Goal: Transaction & Acquisition: Purchase product/service

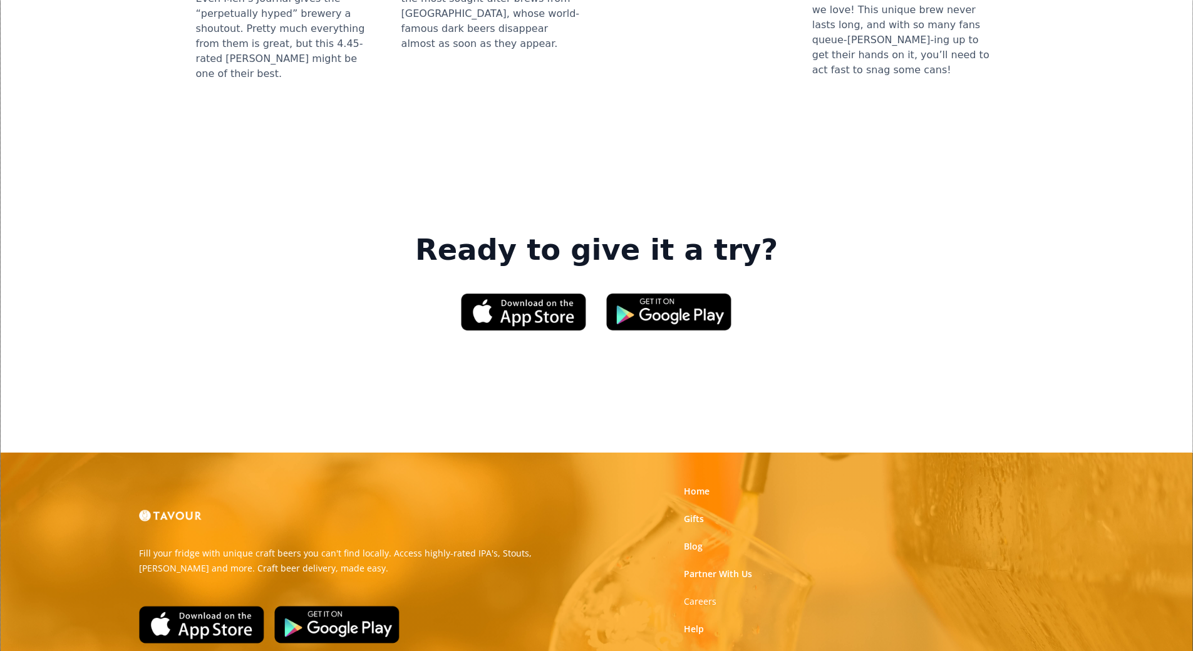
scroll to position [1807, 0]
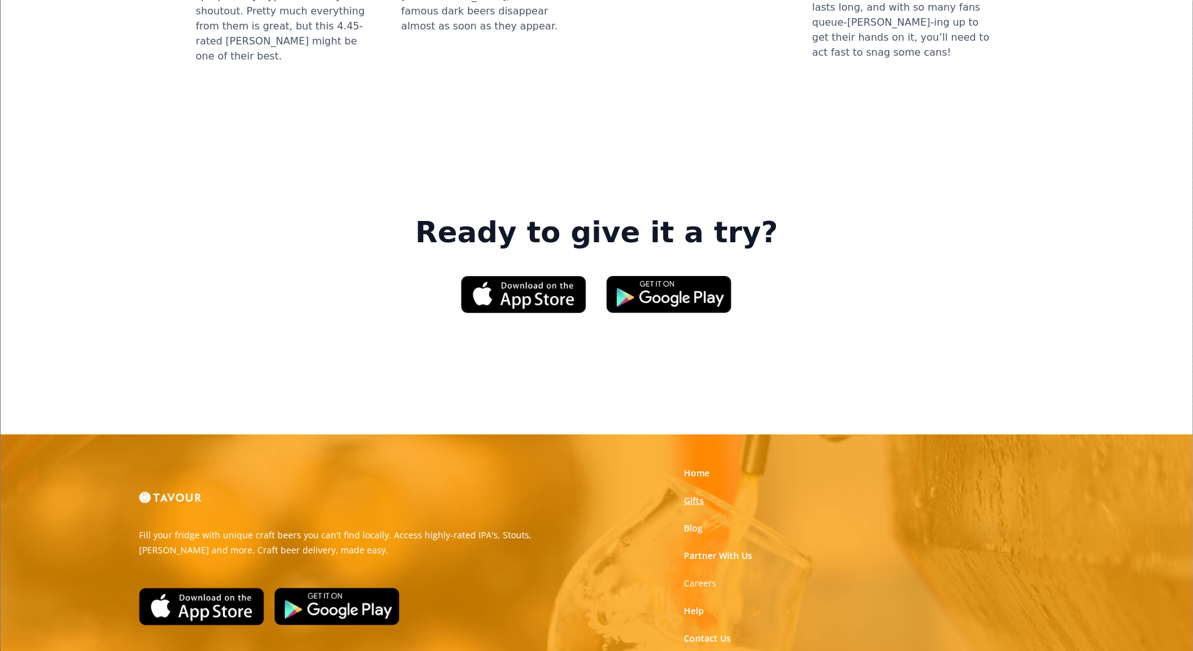
click at [694, 495] on link "Gifts" at bounding box center [694, 501] width 20 height 13
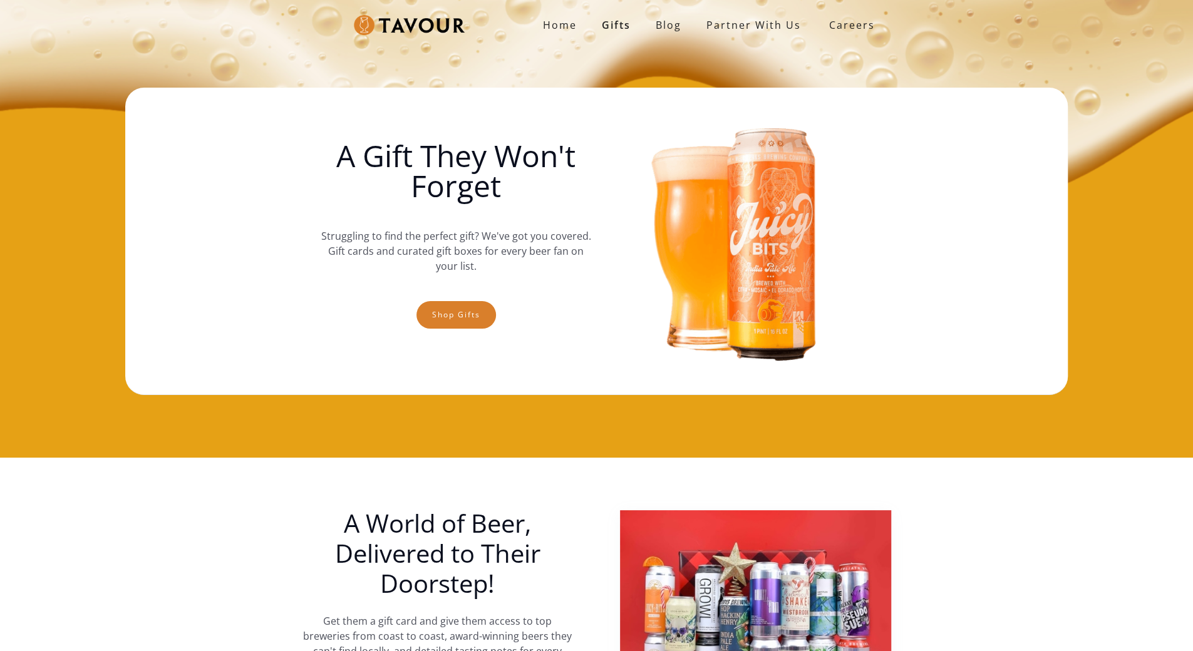
click at [694, 330] on img at bounding box center [737, 241] width 271 height 282
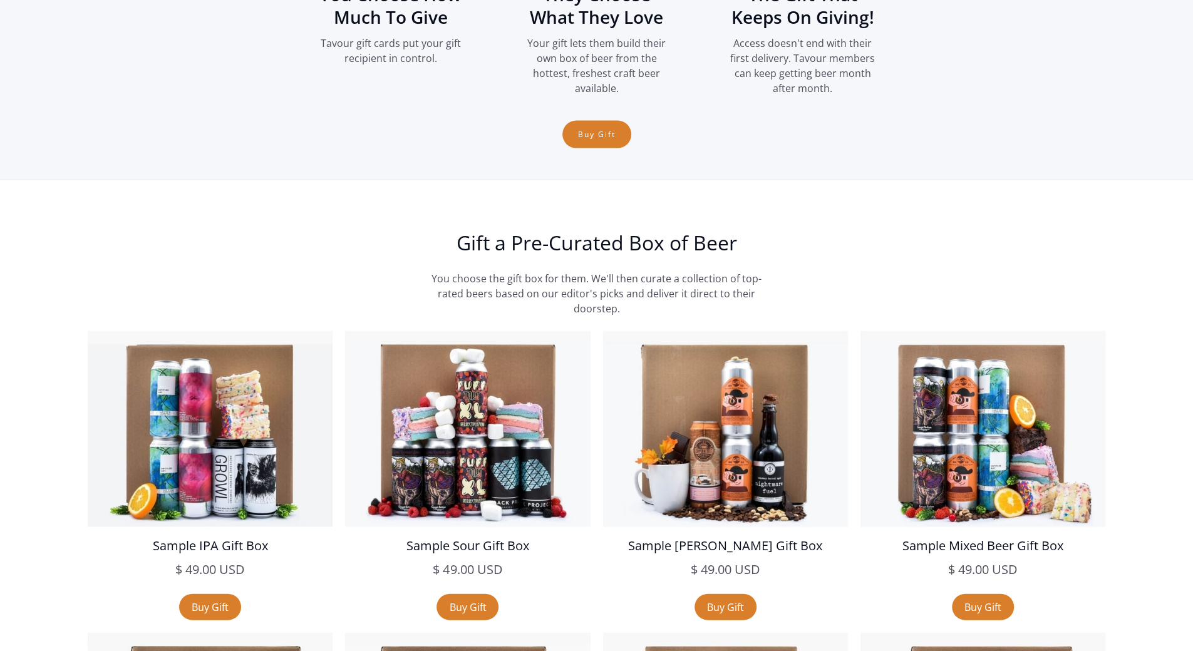
scroll to position [2094, 0]
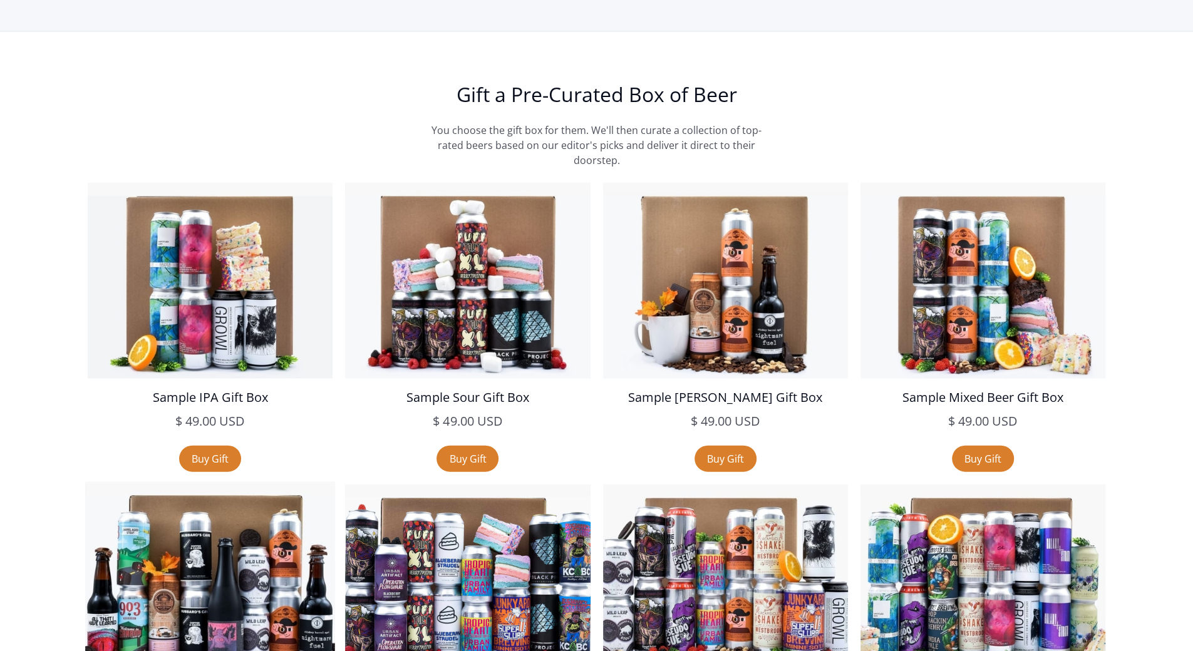
click at [110, 482] on div "[PERSON_NAME] Gift Box $ 99.00 USD" at bounding box center [210, 608] width 250 height 253
